Goal: Task Accomplishment & Management: Use online tool/utility

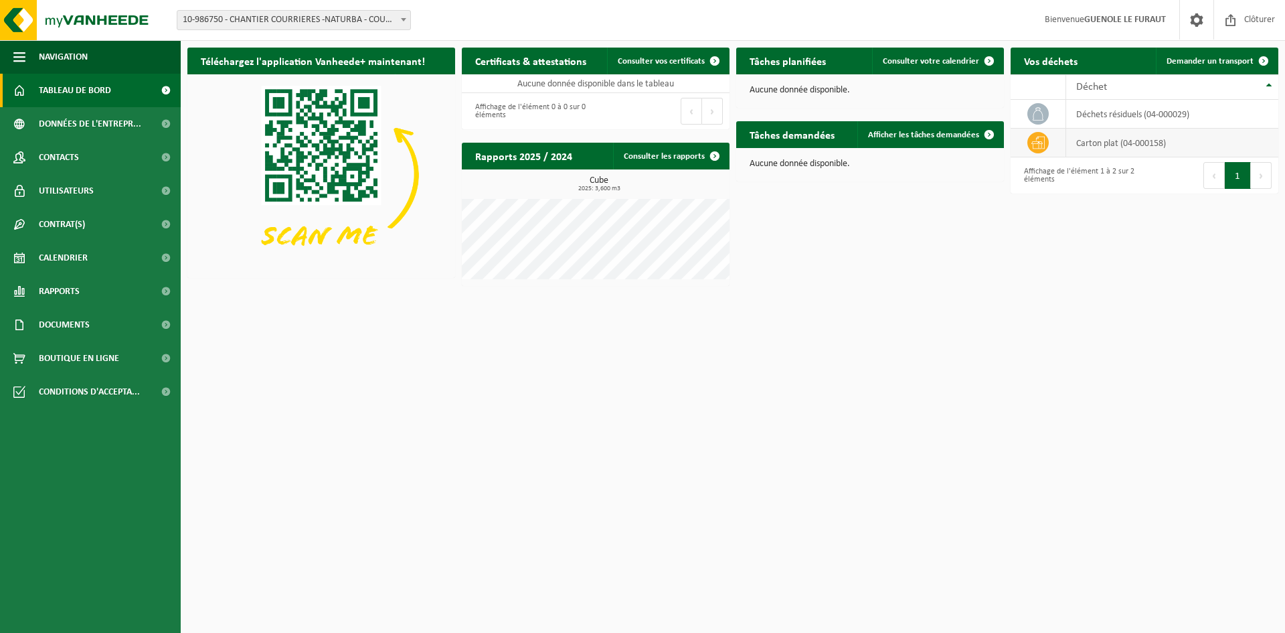
click at [1124, 142] on td "carton plat (04-000158)" at bounding box center [1173, 143] width 212 height 29
click at [1111, 110] on td "déchets résiduels (04-000029)" at bounding box center [1173, 114] width 212 height 29
click at [1229, 63] on span "Demander un transport" at bounding box center [1210, 61] width 87 height 9
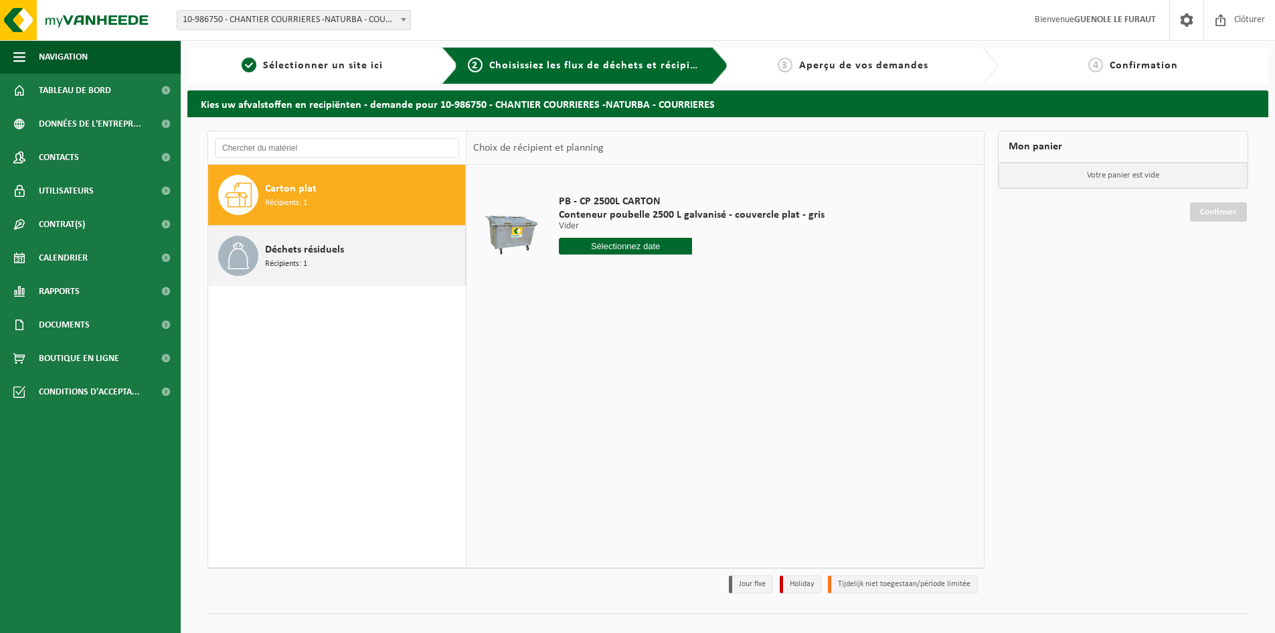
click at [289, 256] on span "Déchets résiduels" at bounding box center [304, 250] width 79 height 16
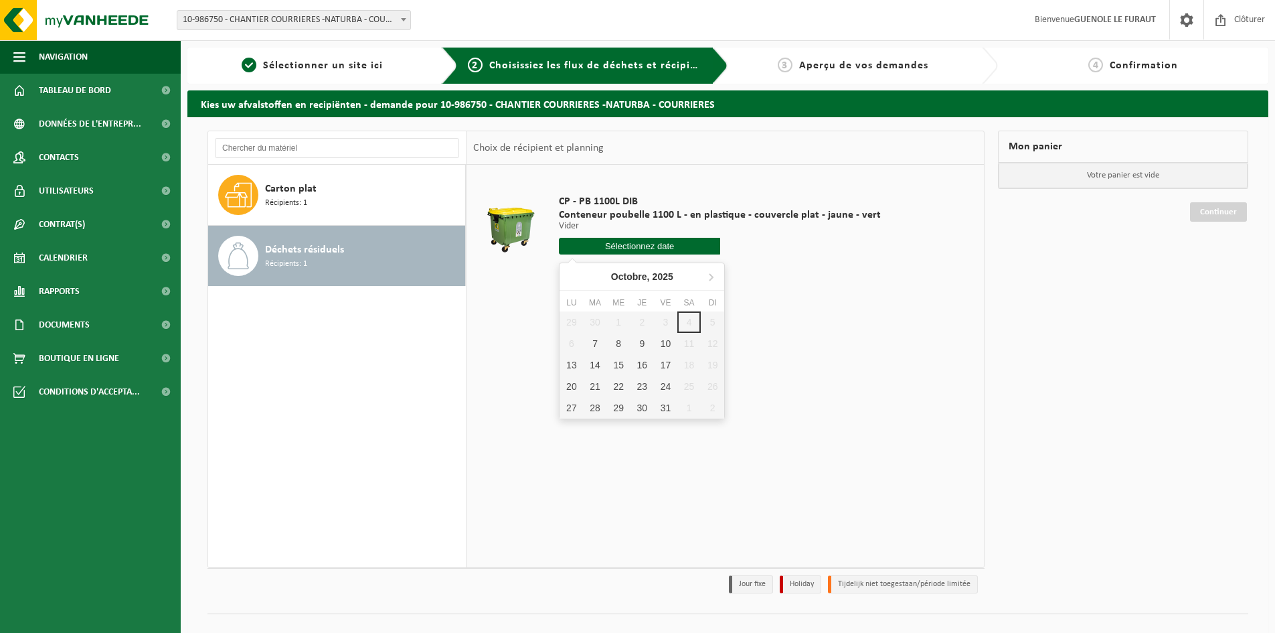
click at [643, 244] on input "text" at bounding box center [639, 246] width 161 height 17
click at [625, 342] on div "8" at bounding box center [618, 343] width 23 height 21
type input "à partir de [DATE]"
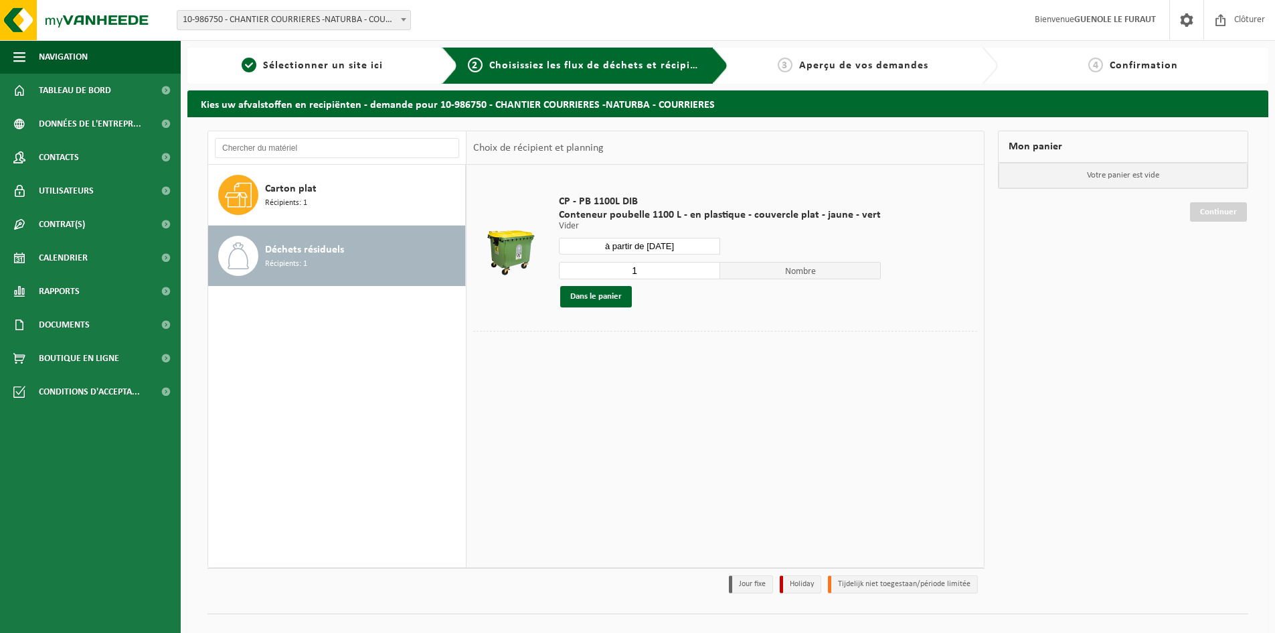
click at [797, 273] on span "Nombre" at bounding box center [800, 270] width 161 height 17
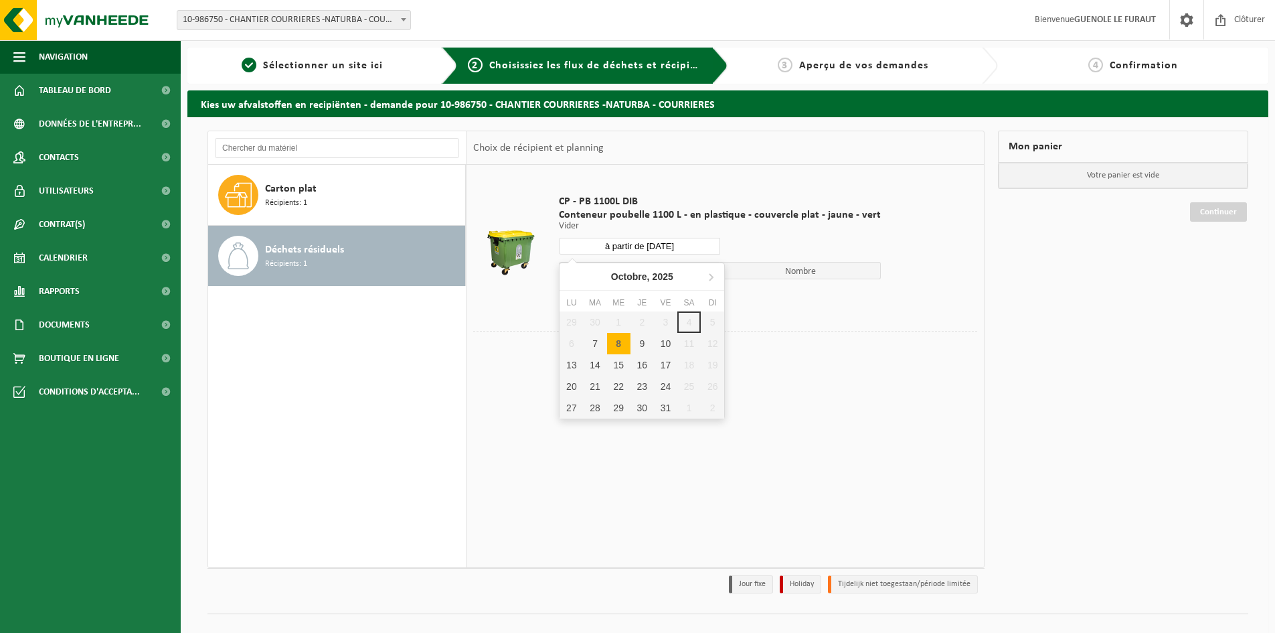
click at [631, 250] on input "à partir de [DATE]" at bounding box center [639, 246] width 161 height 17
click at [622, 341] on div "8" at bounding box center [618, 343] width 23 height 21
type input "à partir de [DATE]"
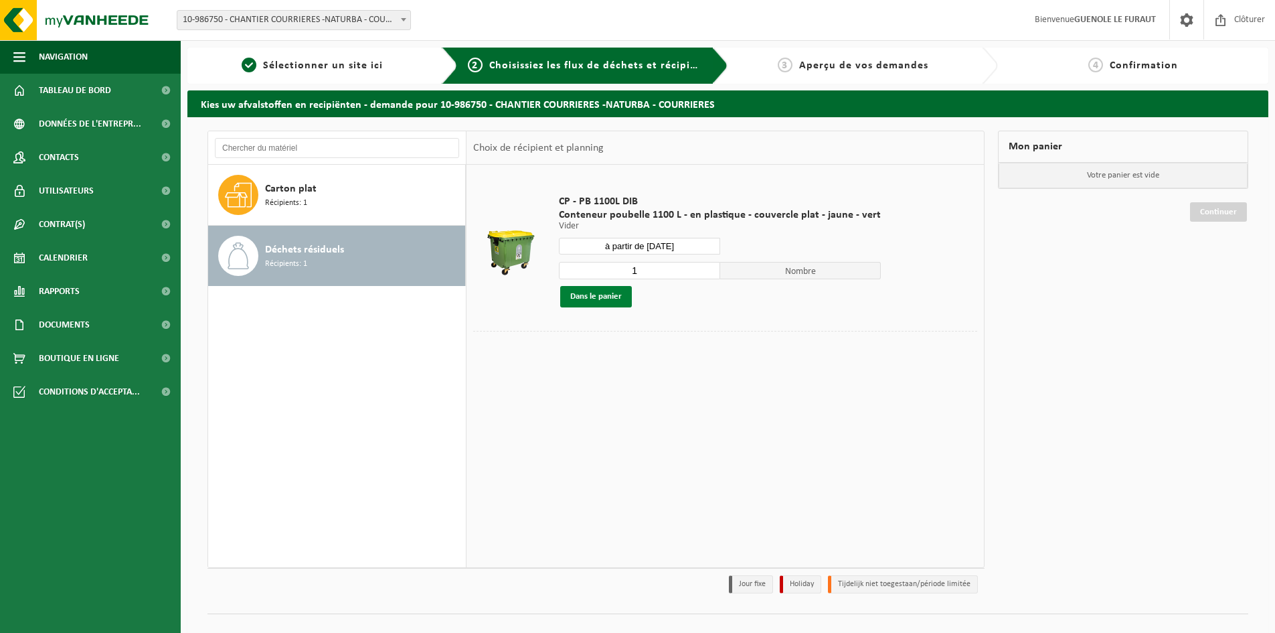
click at [617, 299] on button "Dans le panier" at bounding box center [596, 296] width 72 height 21
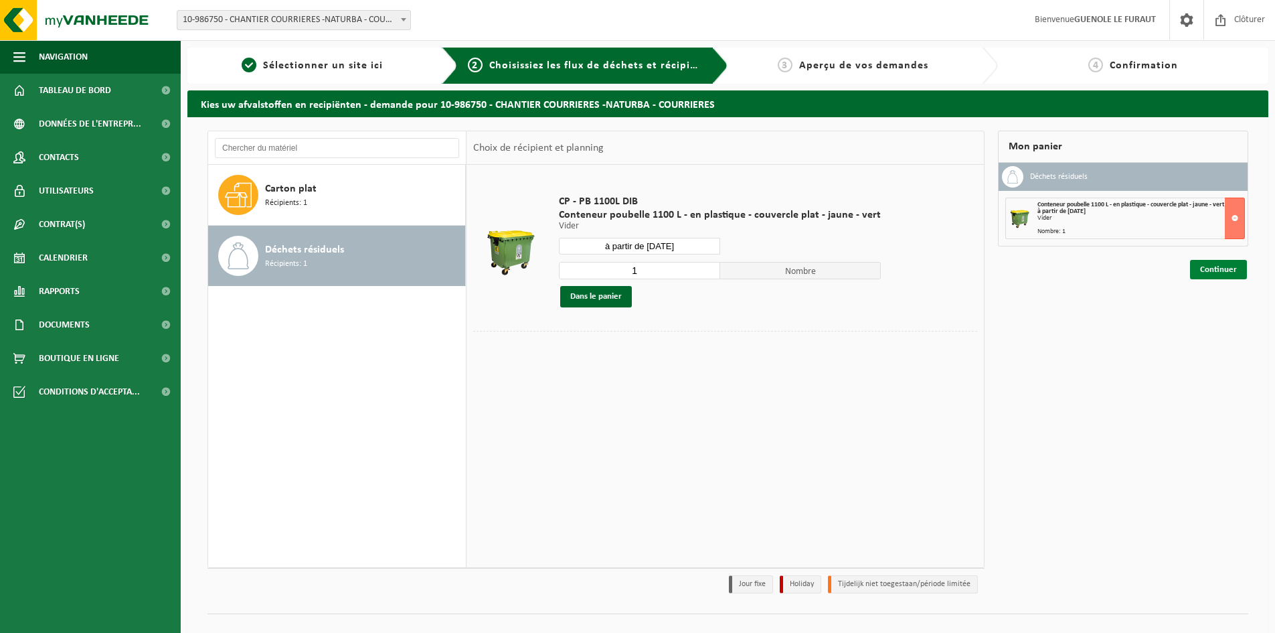
click at [1217, 277] on link "Continuer" at bounding box center [1218, 269] width 57 height 19
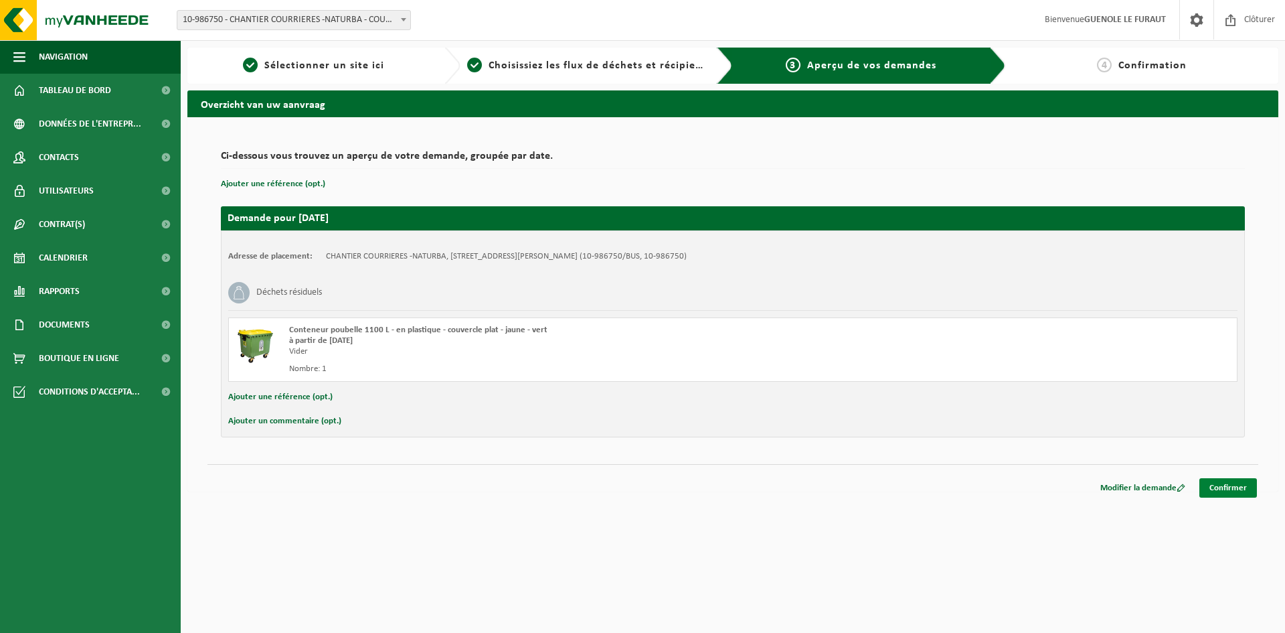
click at [1231, 489] on link "Confirmer" at bounding box center [1229, 487] width 58 height 19
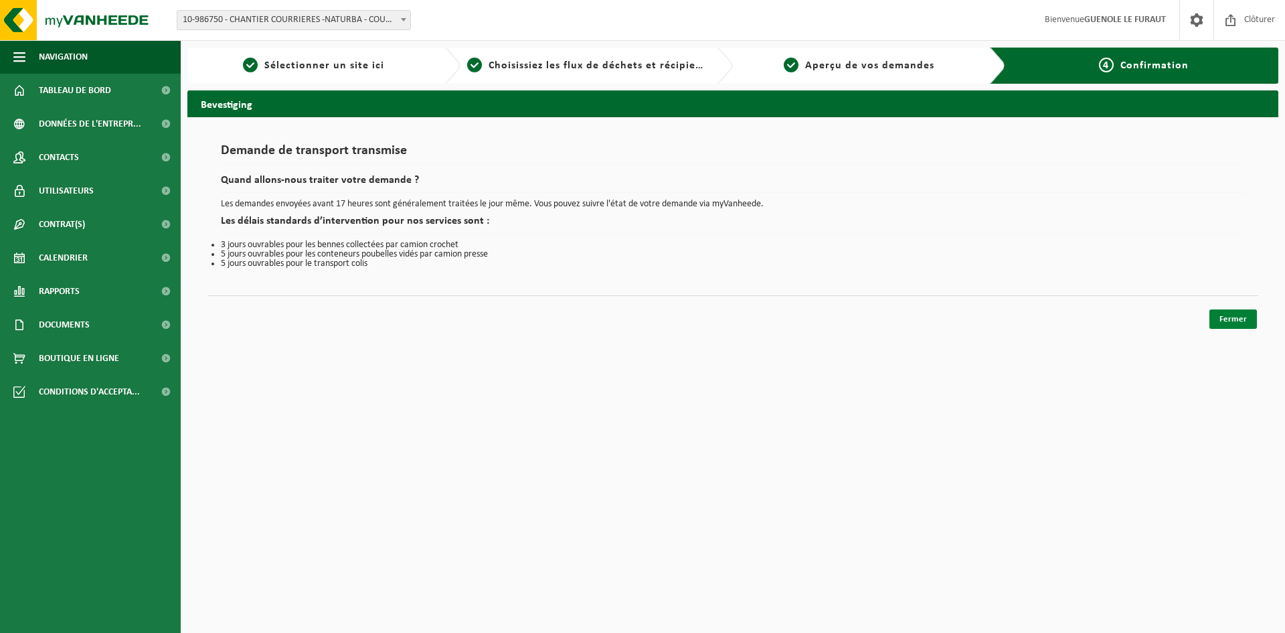
click at [1232, 314] on link "Fermer" at bounding box center [1234, 318] width 48 height 19
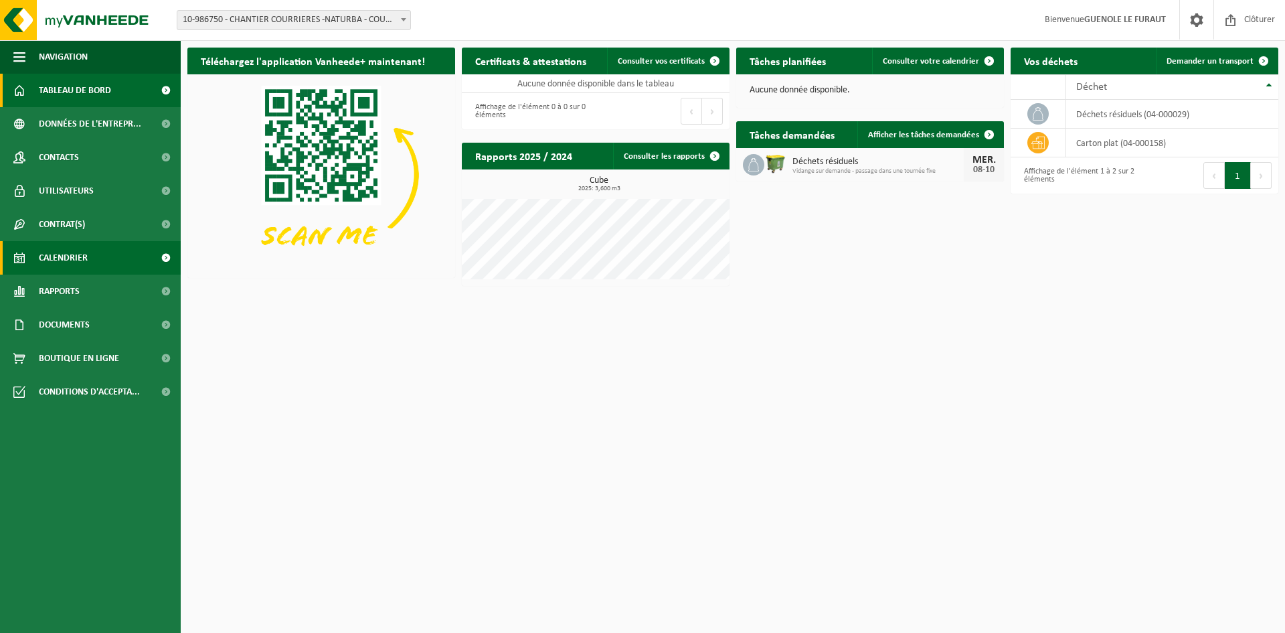
click at [80, 254] on span "Calendrier" at bounding box center [63, 257] width 49 height 33
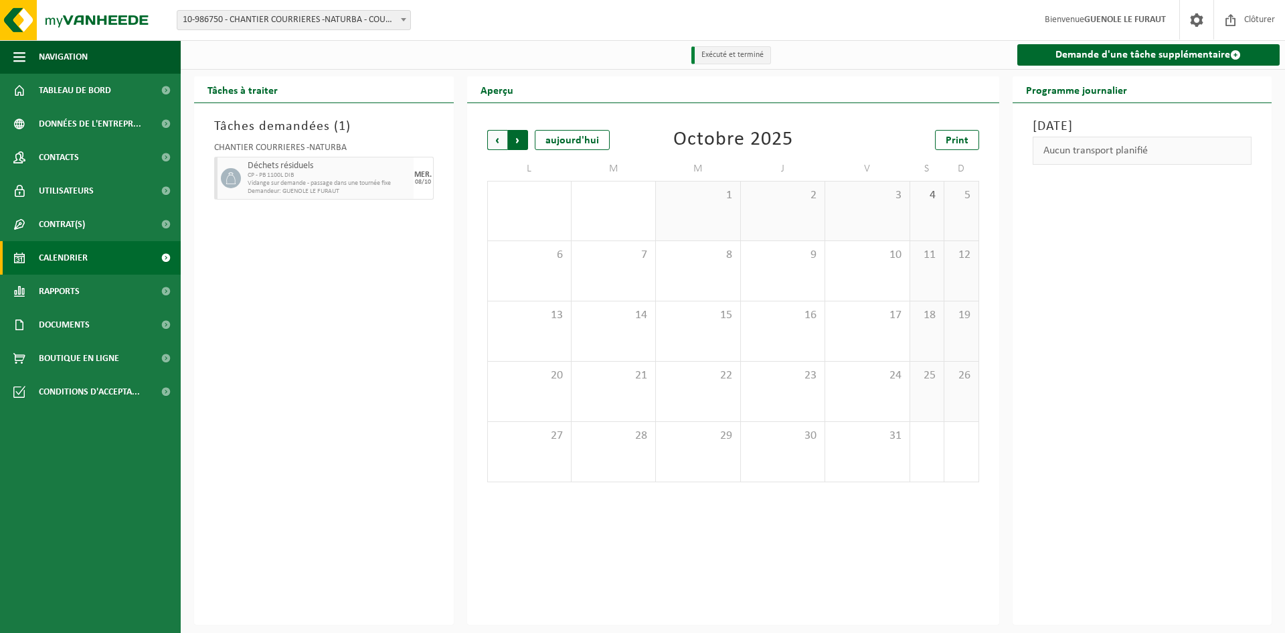
click at [494, 131] on span "Précédent" at bounding box center [497, 140] width 20 height 20
click at [495, 133] on span "Précédent" at bounding box center [497, 140] width 20 height 20
click at [784, 387] on div "21 1" at bounding box center [783, 392] width 84 height 60
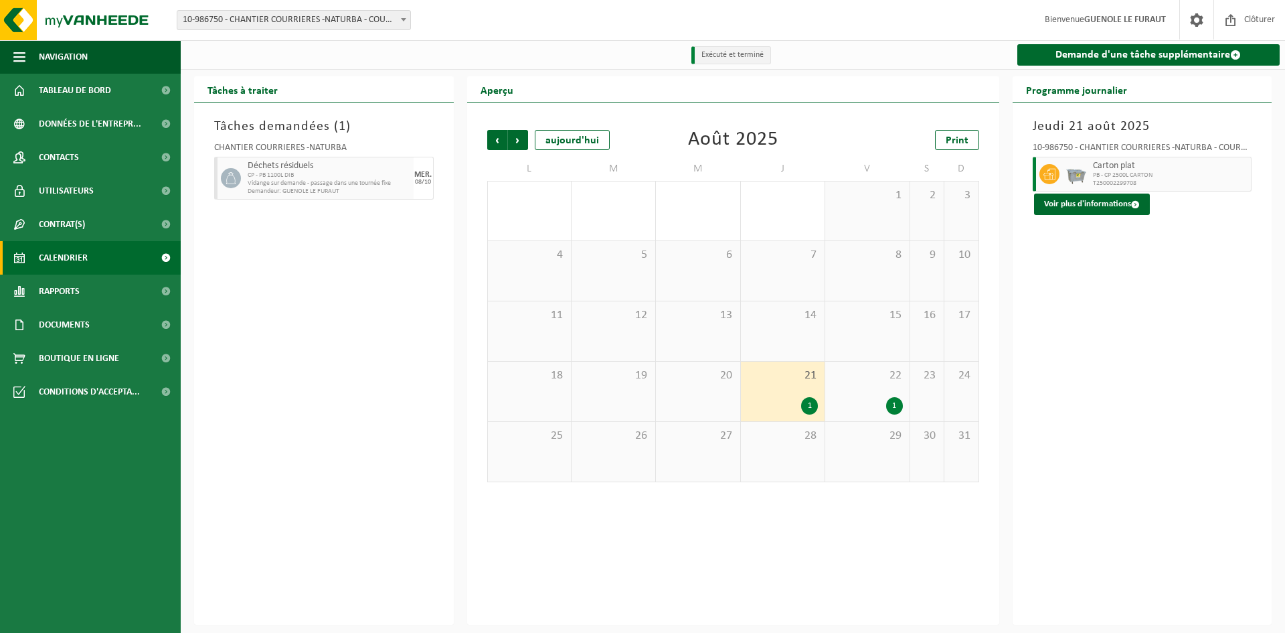
click at [890, 408] on div "1" at bounding box center [894, 405] width 17 height 17
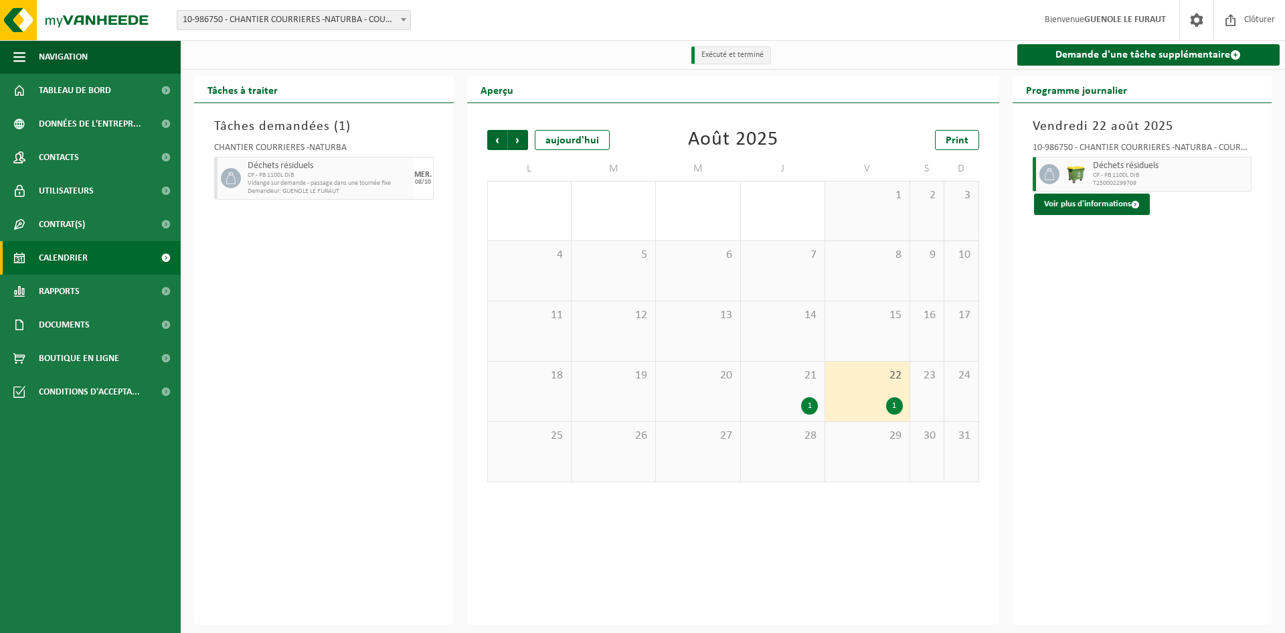
click at [1156, 376] on div "Vendredi 22 août 2025 10-986750 - CHANTIER COURRIERES -NATURBA - COURRIERES Déc…" at bounding box center [1143, 364] width 260 height 522
